Goal: Check status: Check status

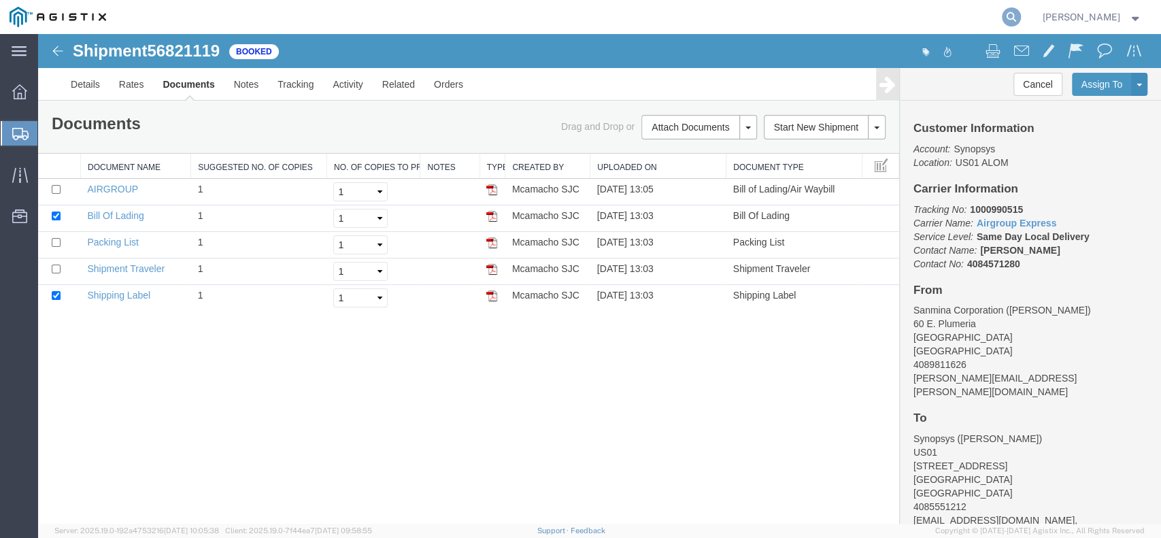
click at [1020, 13] on icon at bounding box center [1010, 16] width 19 height 19
paste input "56813793"
type input "56813793"
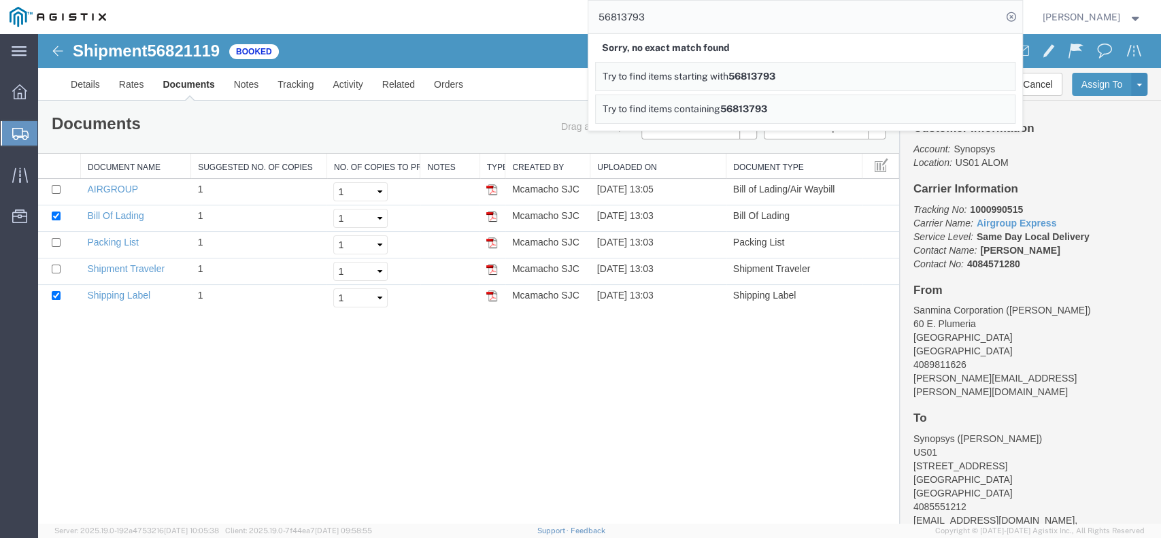
click at [735, 23] on input "56813793" at bounding box center [794, 17] width 413 height 33
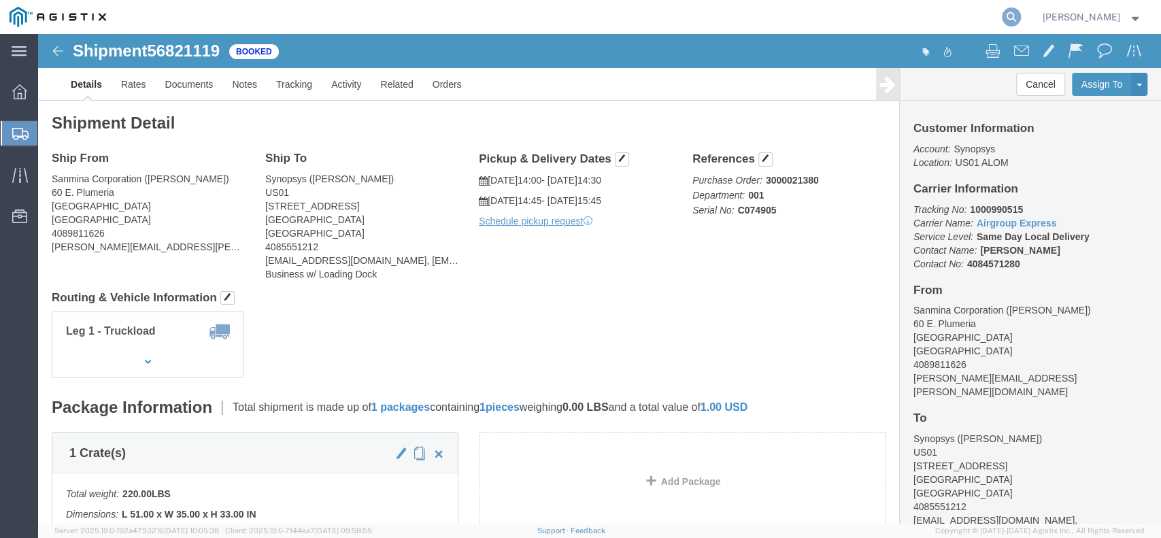
click at [1020, 10] on icon at bounding box center [1010, 16] width 19 height 19
paste input "56813793"
type input "56813793"
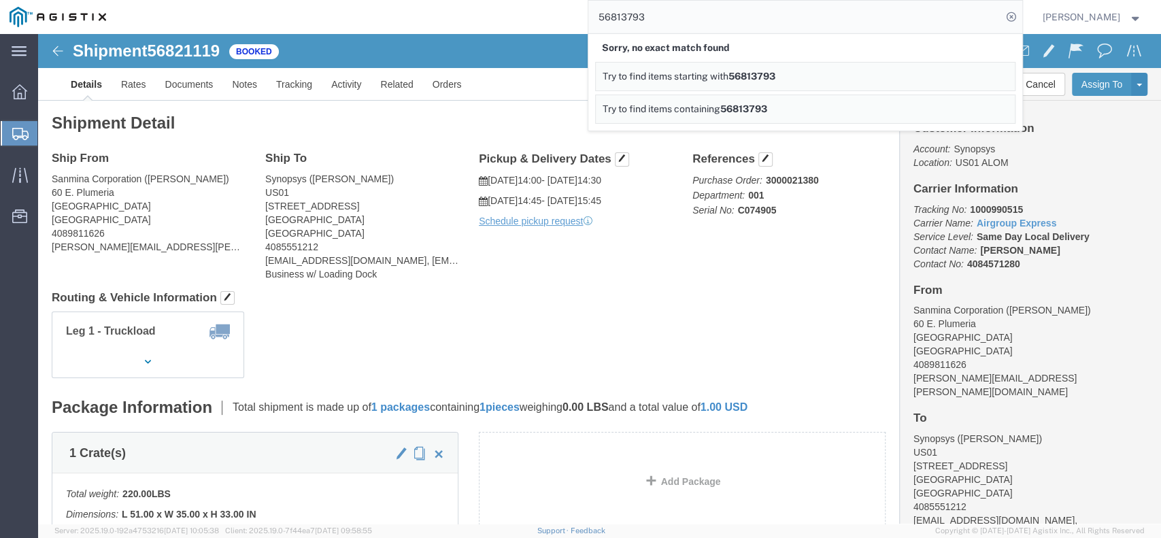
click at [727, 18] on input "56813793" at bounding box center [794, 17] width 413 height 33
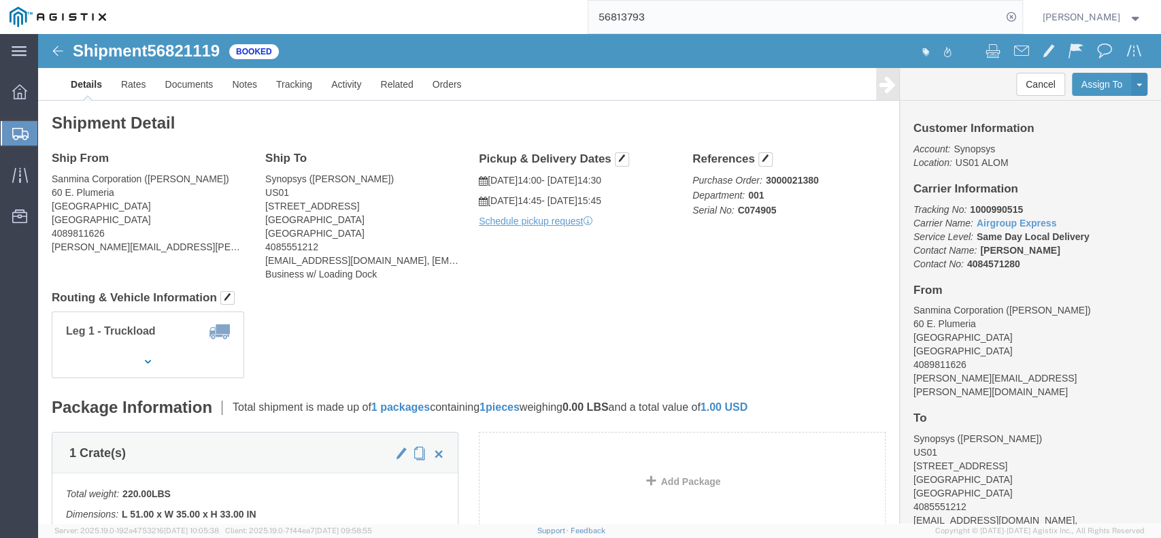
click at [696, 22] on input "56813793" at bounding box center [794, 17] width 413 height 33
click at [698, 22] on input "56813793" at bounding box center [794, 17] width 413 height 33
